Goal: Transaction & Acquisition: Purchase product/service

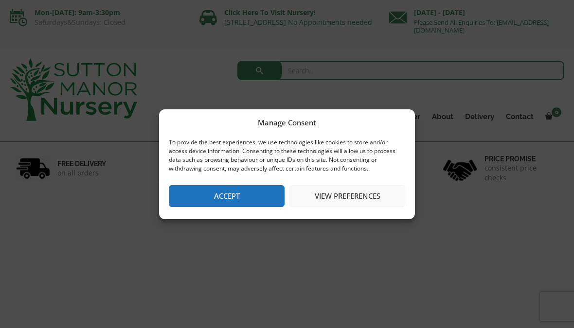
scroll to position [12, 0]
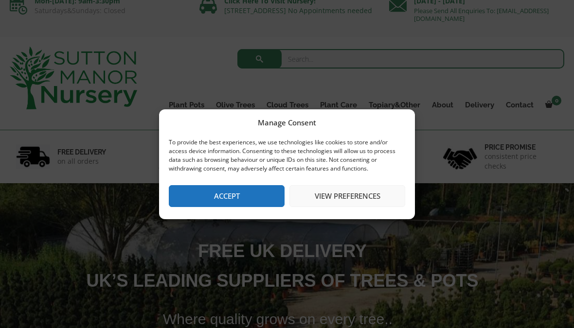
click at [254, 199] on button "Accept" at bounding box center [227, 196] width 116 height 22
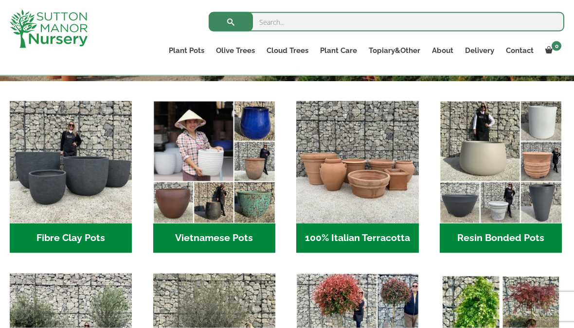
scroll to position [300, 0]
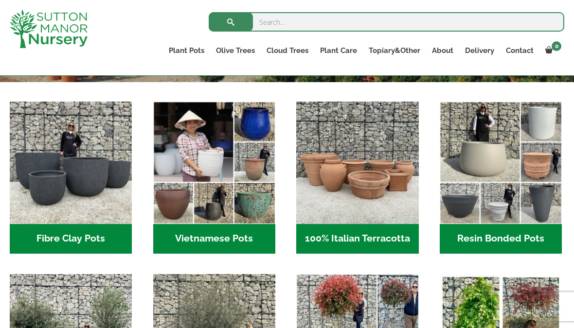
click at [45, 188] on img "Visit product category Fibre Clay Pots" at bounding box center [71, 163] width 122 height 122
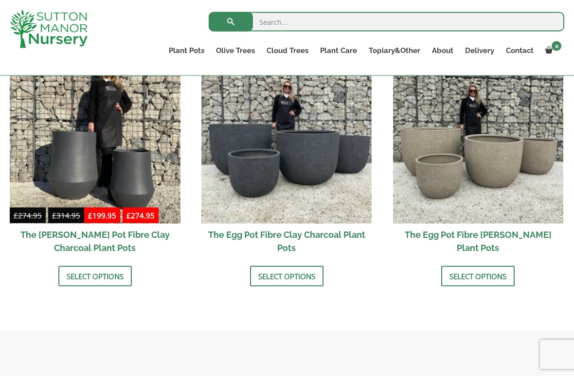
scroll to position [338, 0]
click at [492, 274] on link "Select options" at bounding box center [477, 276] width 73 height 20
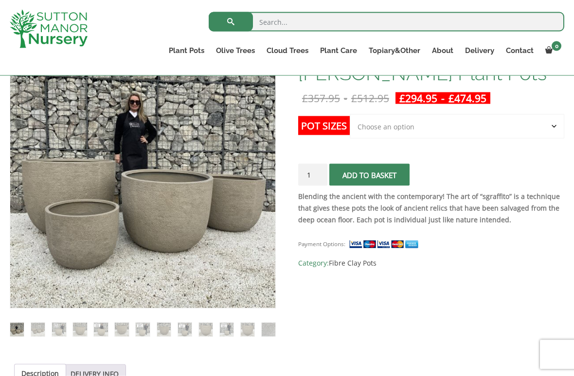
scroll to position [182, 0]
click at [391, 127] on select "Choose an option Click here to buy the 5th To Largest Pot In The Picture Click …" at bounding box center [457, 126] width 215 height 24
click at [390, 132] on select "Choose an option Click here to buy the 5th To Largest Pot In The Picture Click …" at bounding box center [457, 126] width 215 height 24
select select "Click here to buy the 2nd To Largest Pot In The Picture"
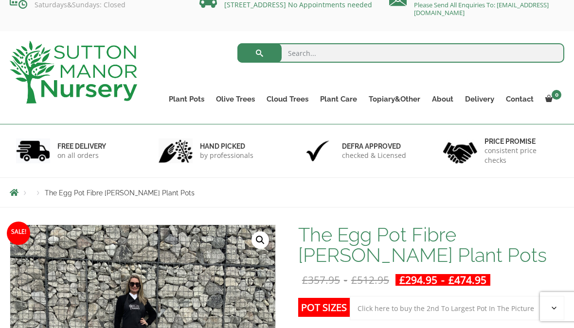
scroll to position [0, 0]
